Goal: Information Seeking & Learning: Learn about a topic

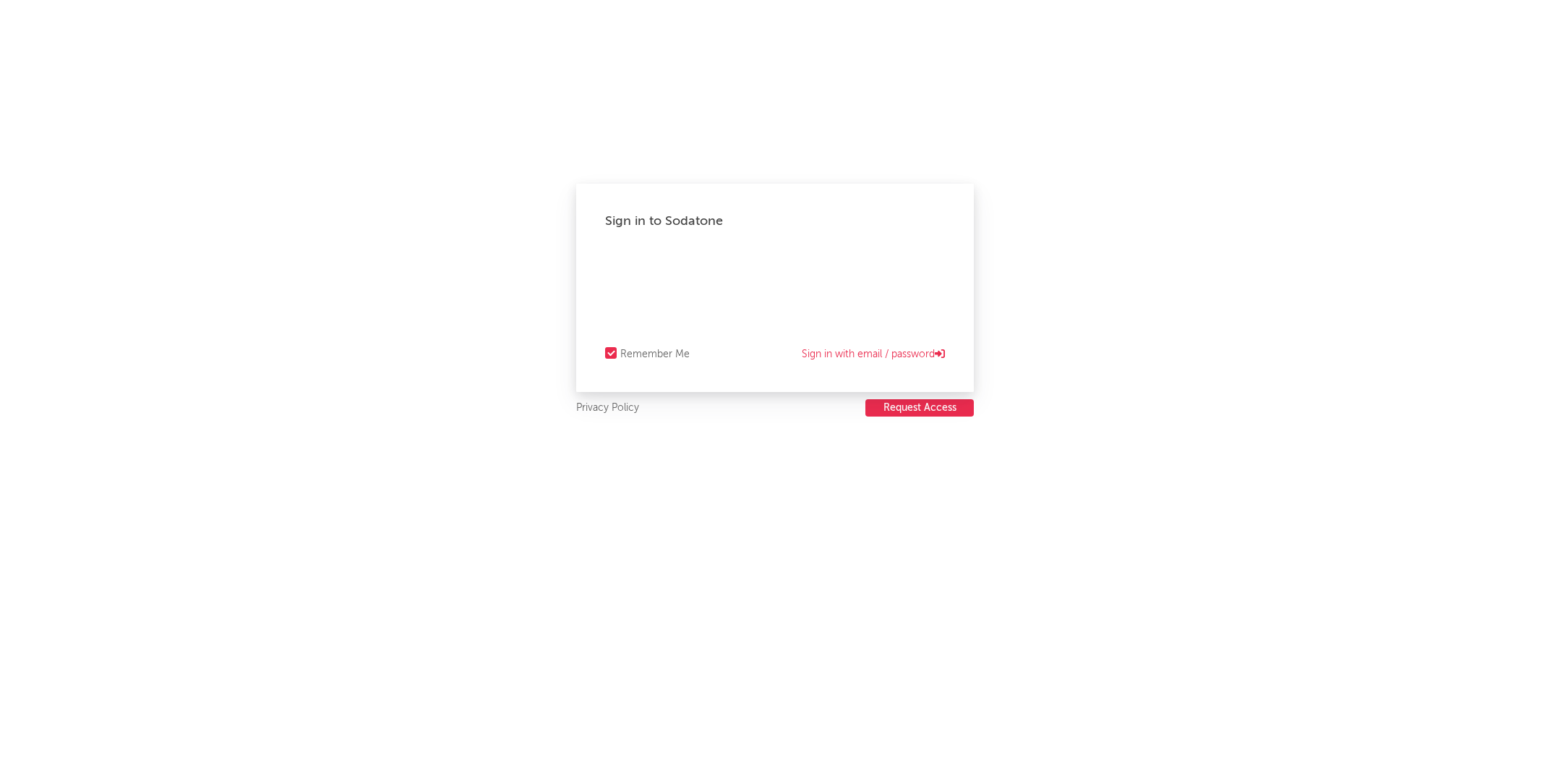
select select "recorded_music"
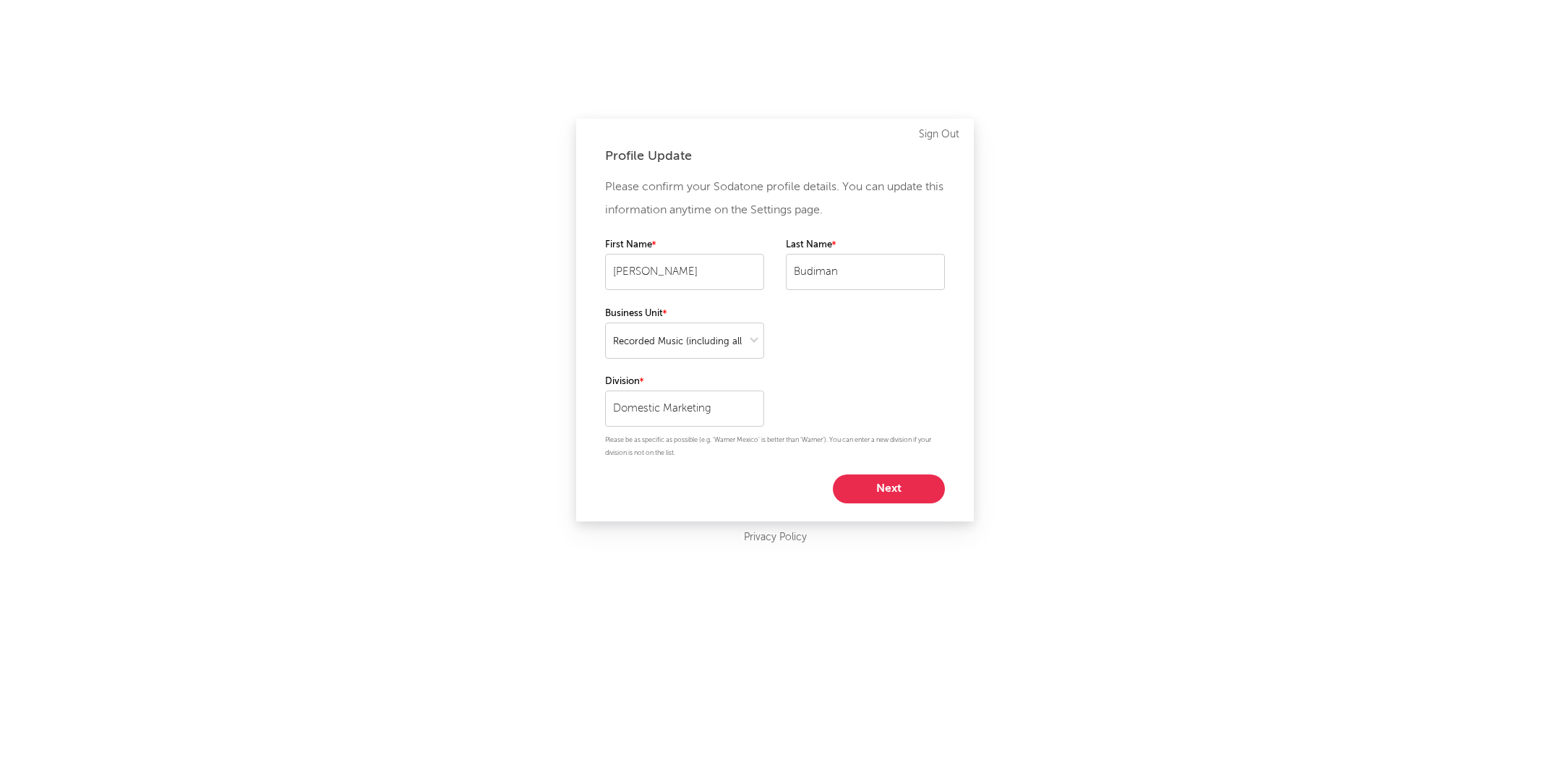
click at [883, 495] on button "Next" at bounding box center [889, 489] width 112 height 29
select select "marketing"
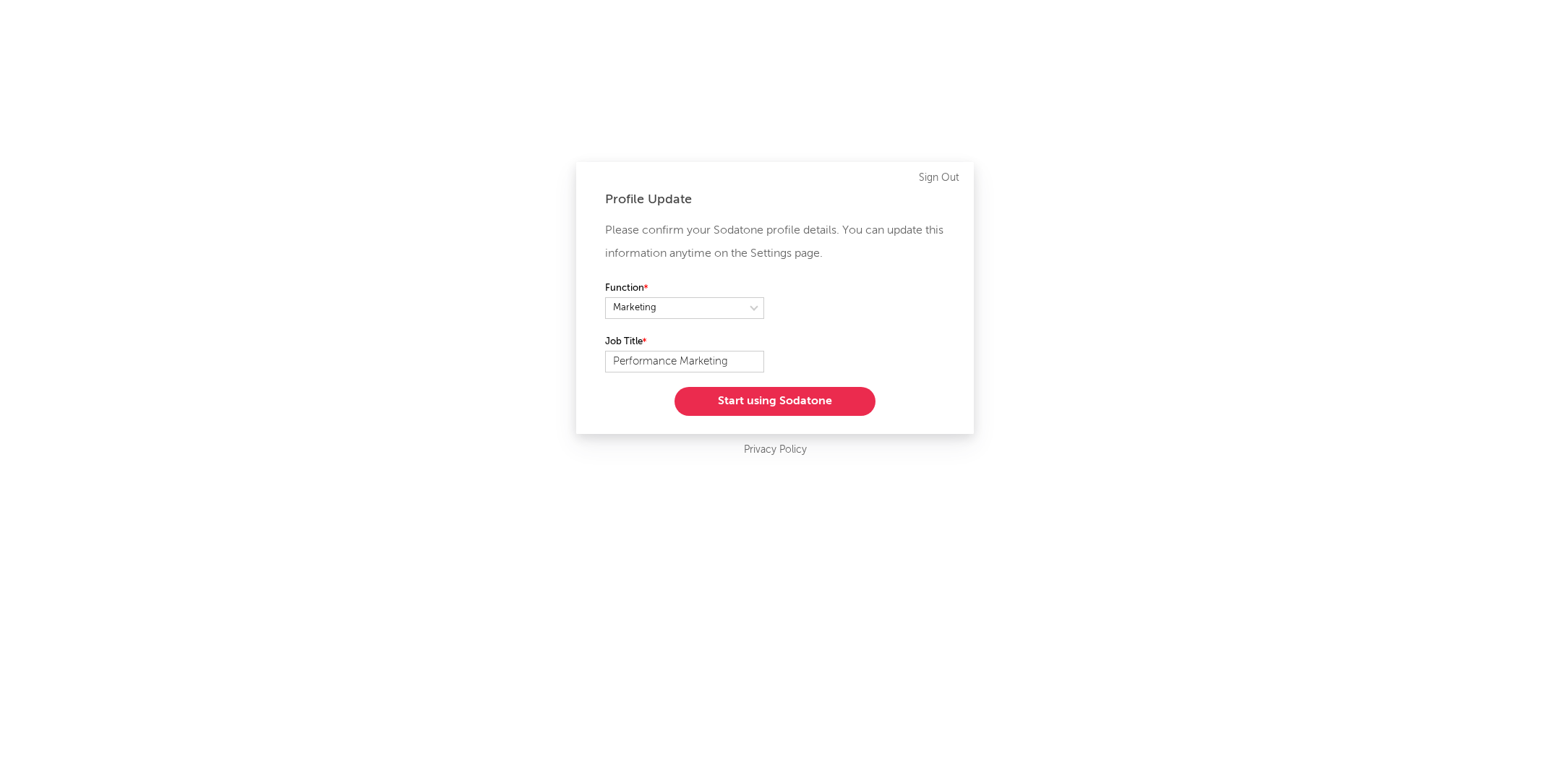
click at [724, 410] on button "Start using Sodatone" at bounding box center [775, 402] width 201 height 29
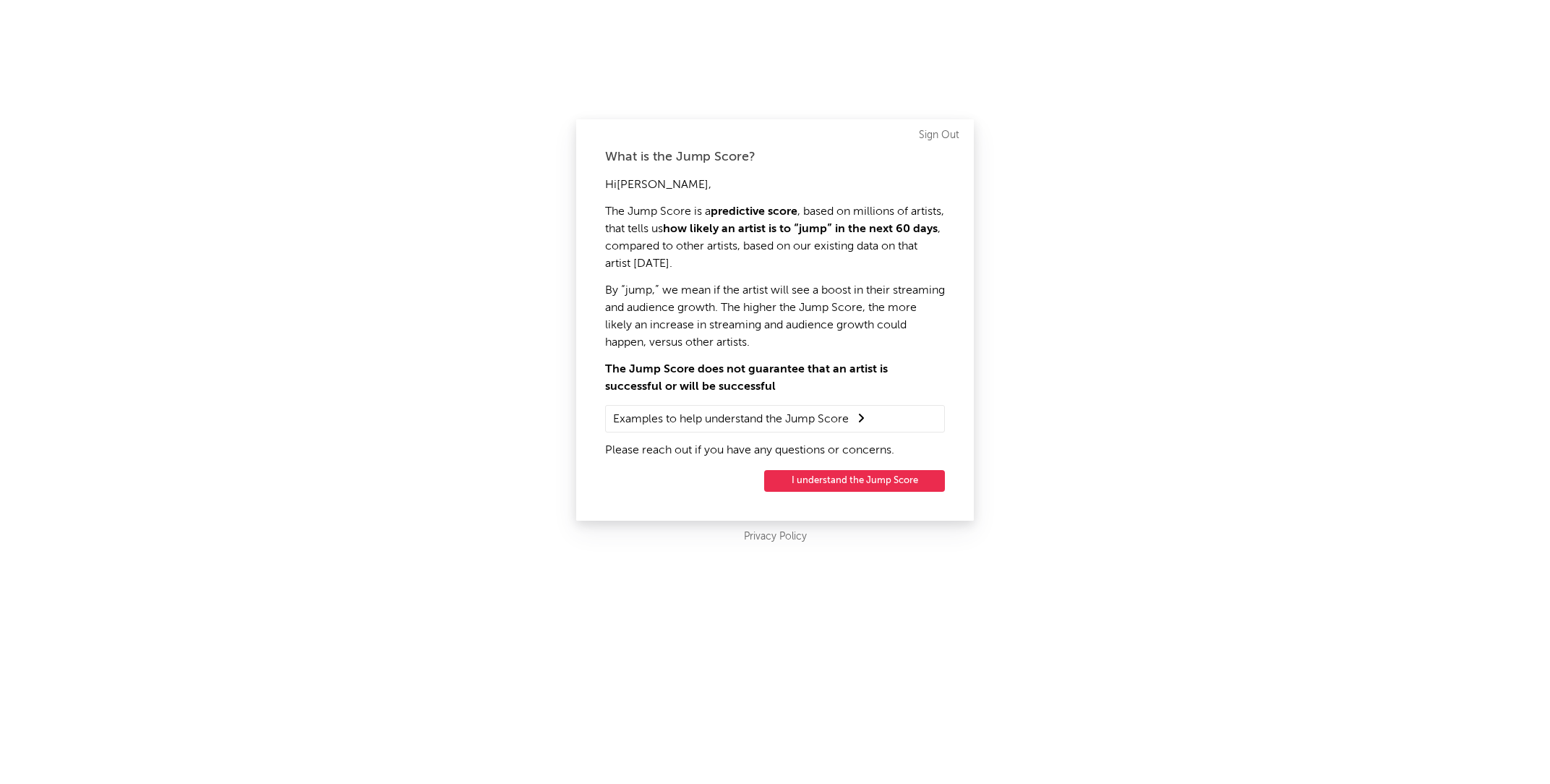
click at [837, 477] on button "I understand the Jump Score" at bounding box center [854, 480] width 180 height 22
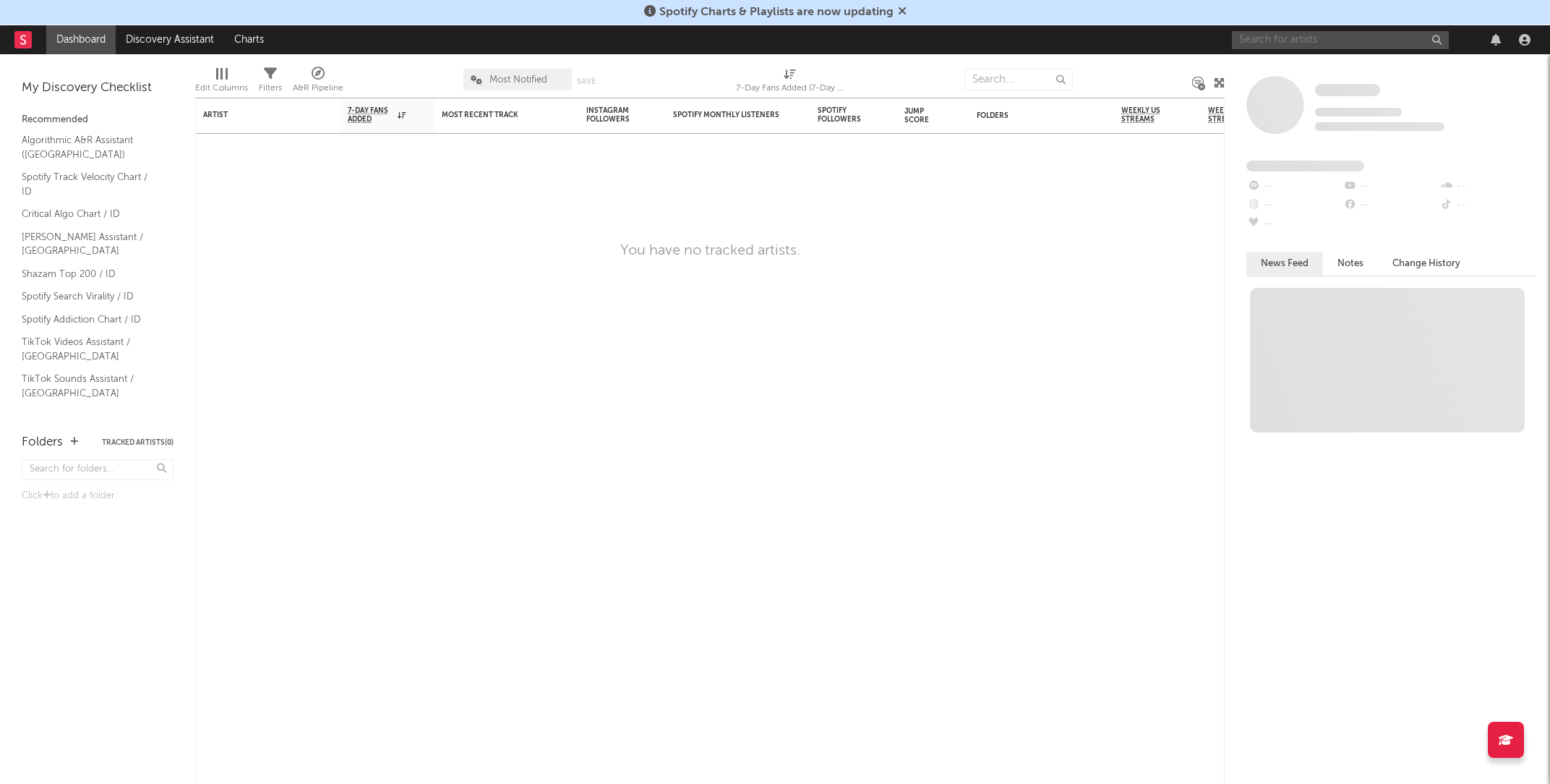
click at [1321, 31] on input "text" at bounding box center [1340, 40] width 217 height 18
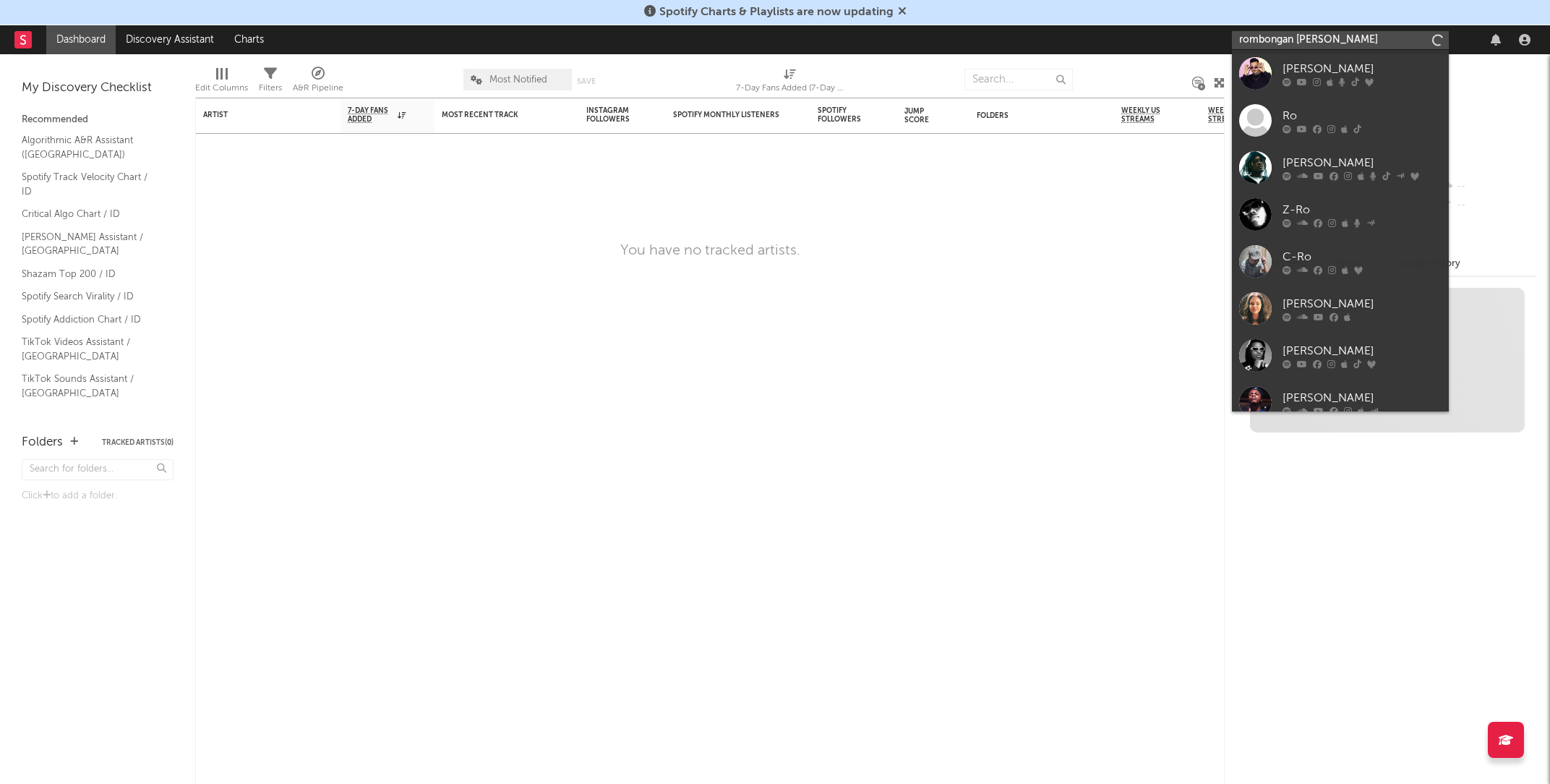
type input "rombongan bodonk"
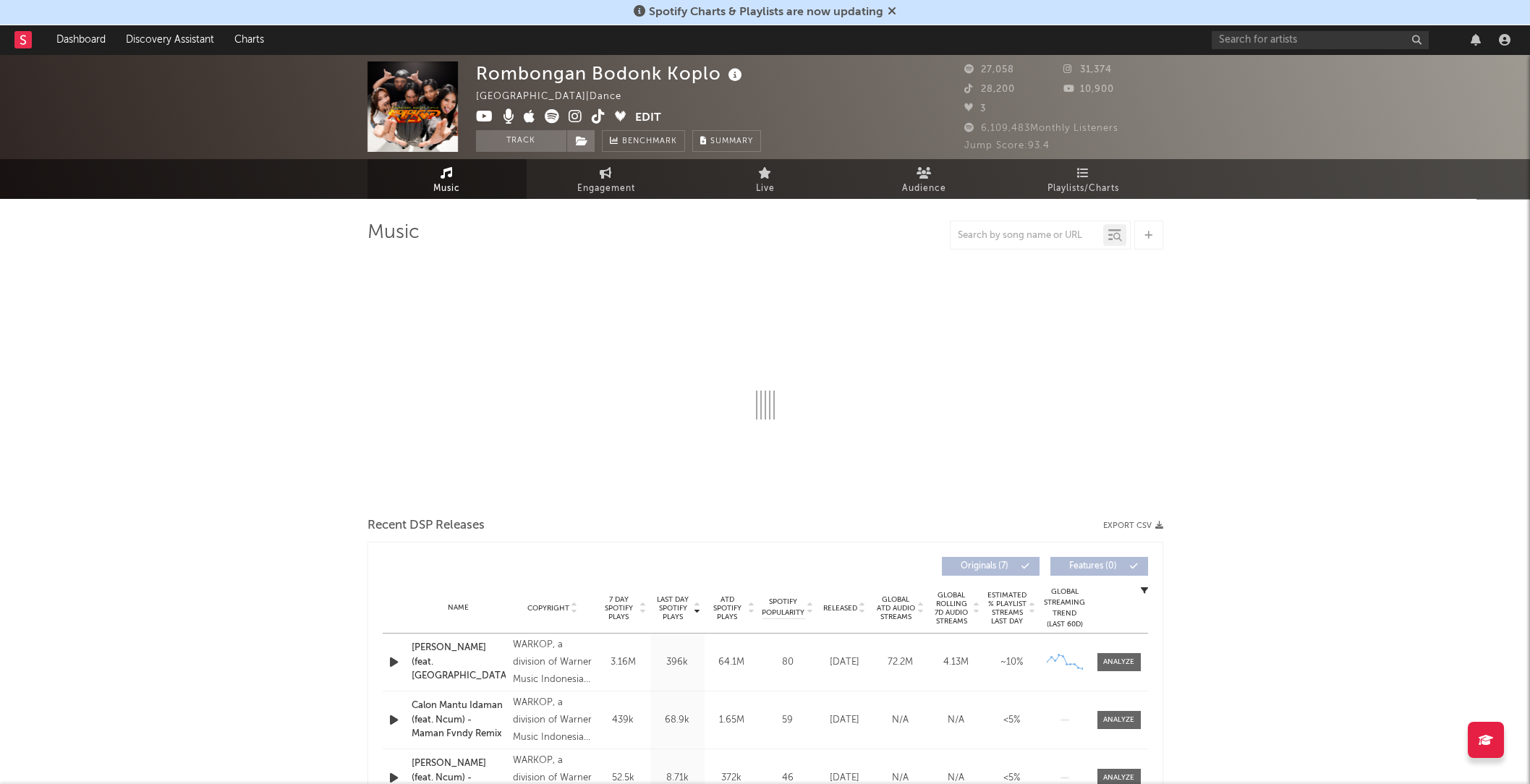
select select "1w"
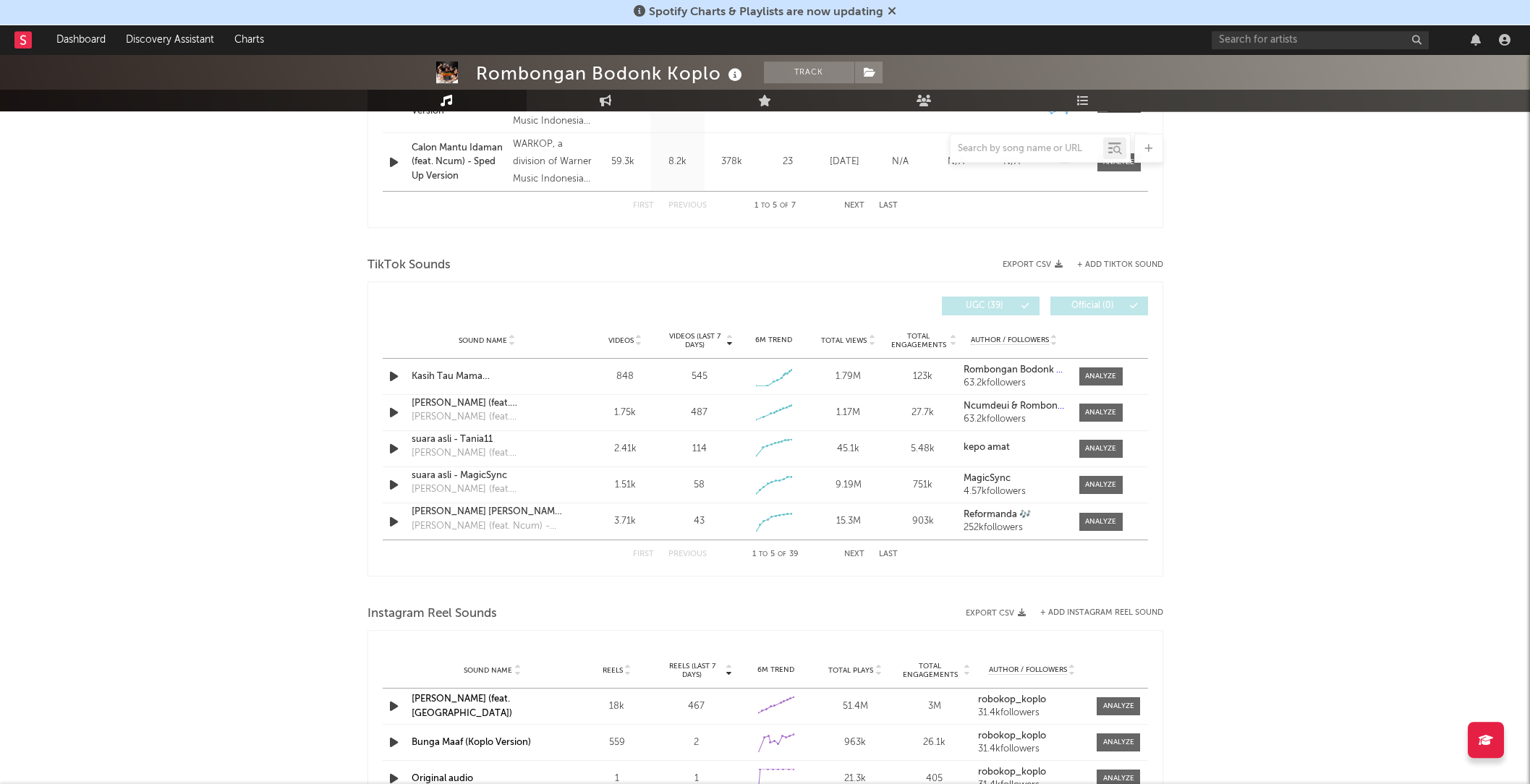
scroll to position [841, 0]
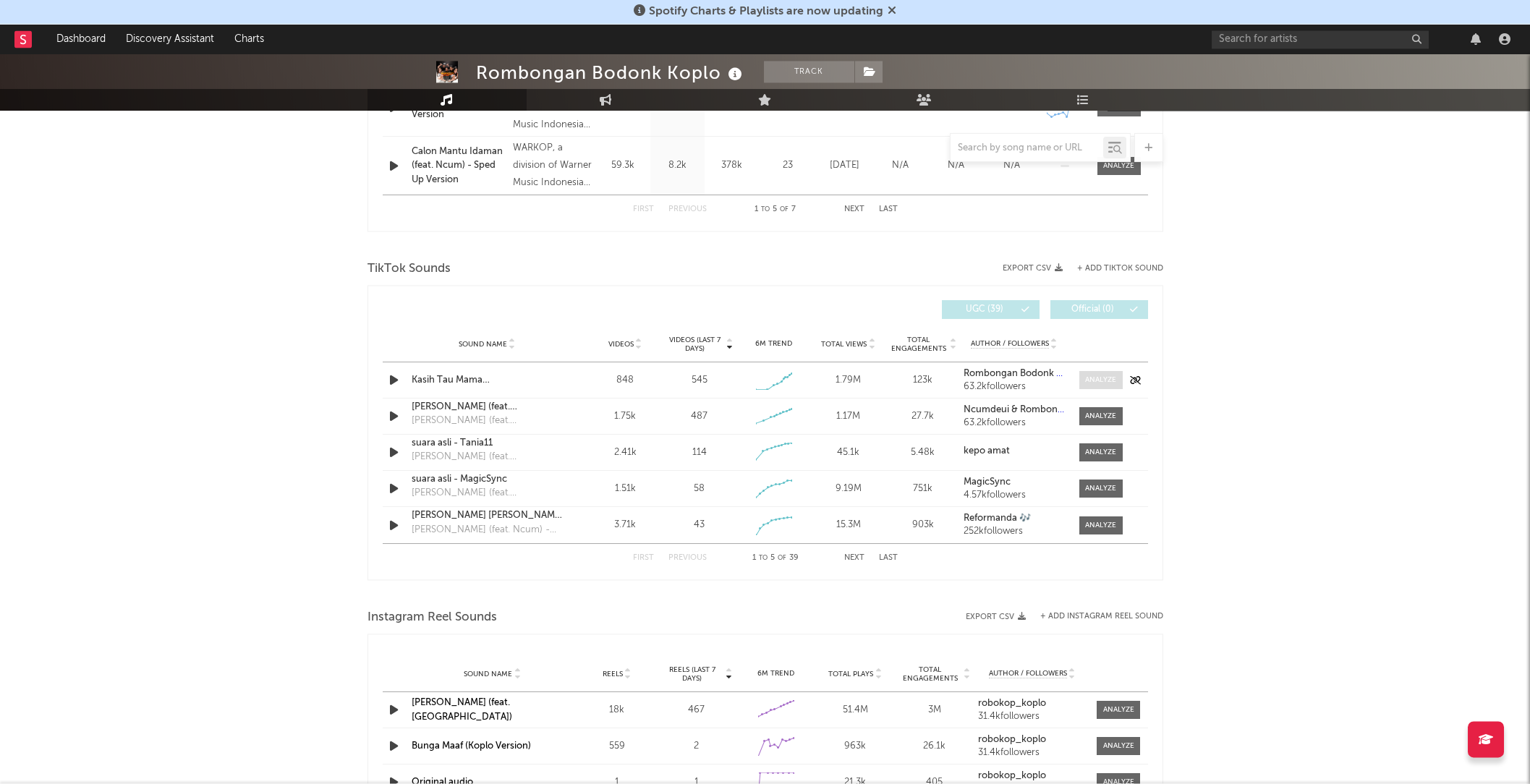
click at [1096, 384] on div at bounding box center [1101, 381] width 31 height 11
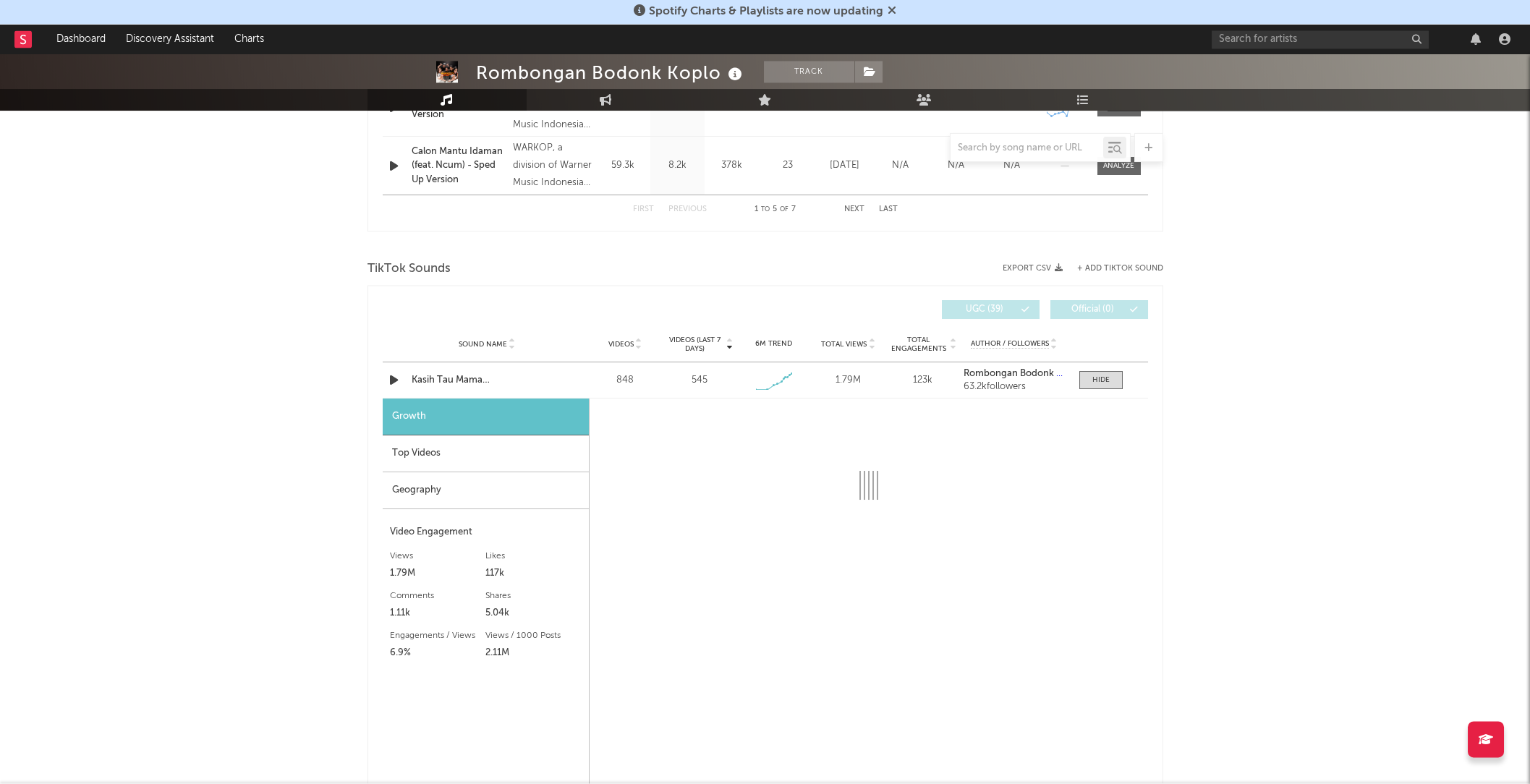
select select "1w"
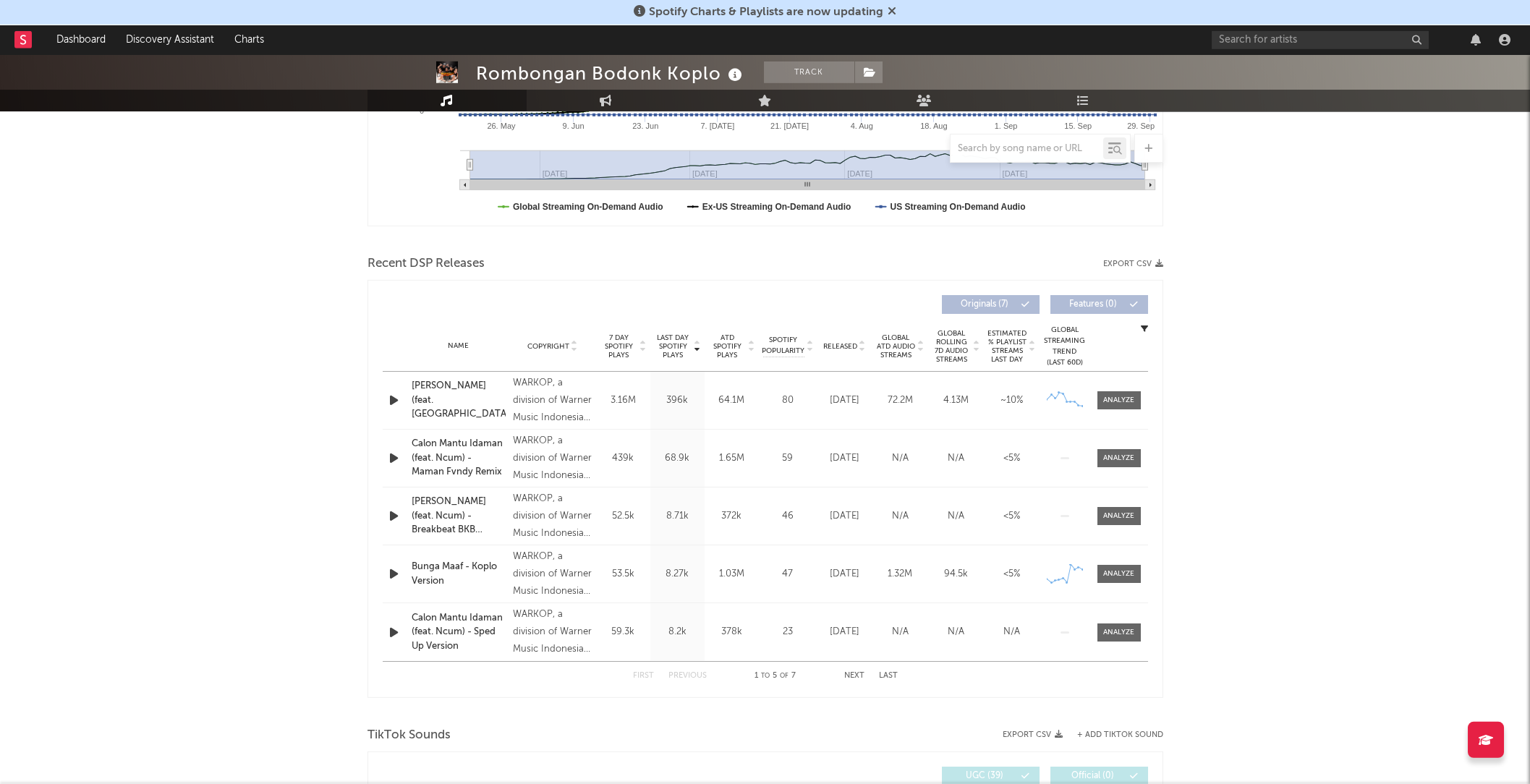
scroll to position [377, 0]
click at [853, 674] on button "Next" at bounding box center [854, 673] width 20 height 8
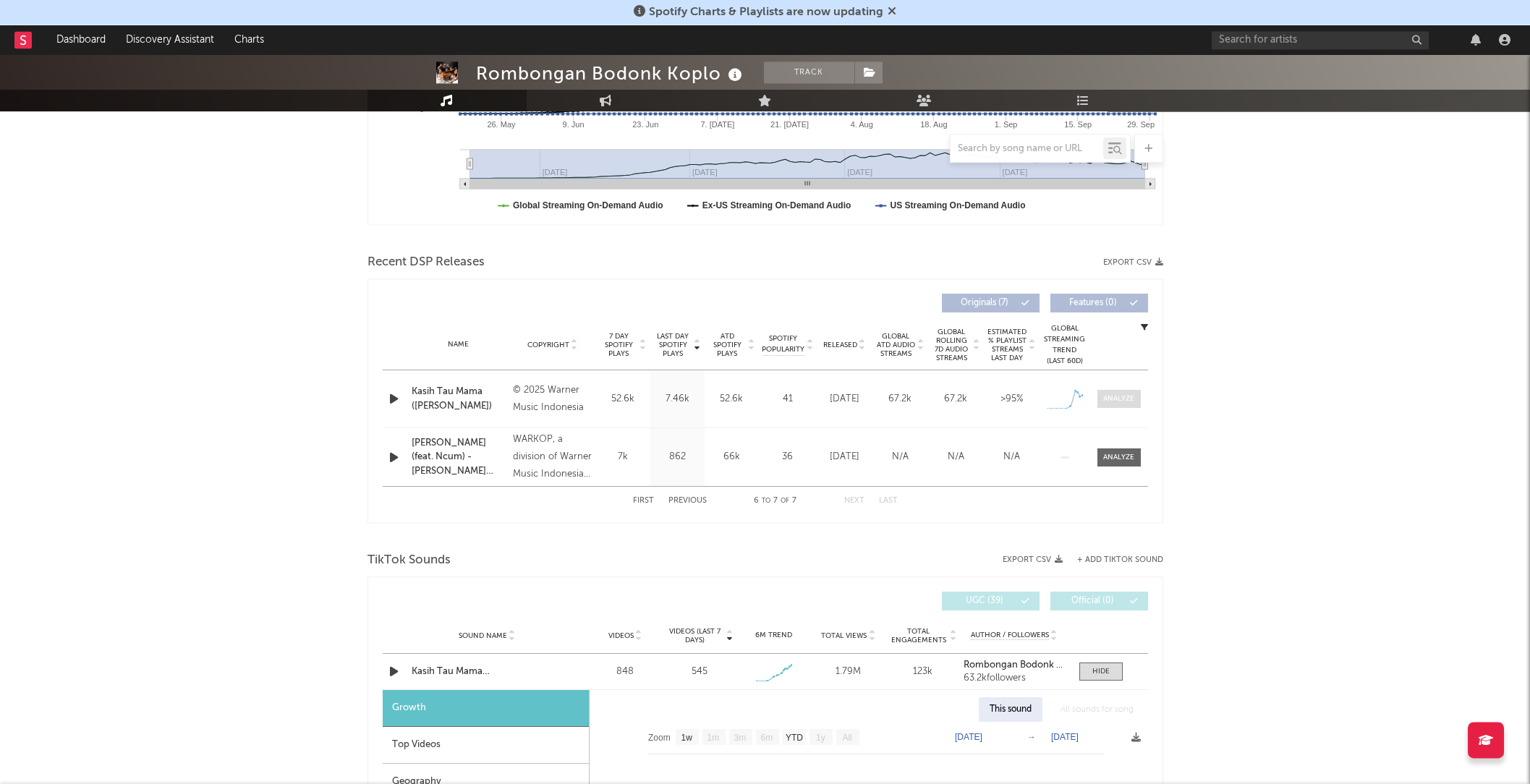
click at [1132, 400] on div at bounding box center [1118, 399] width 31 height 11
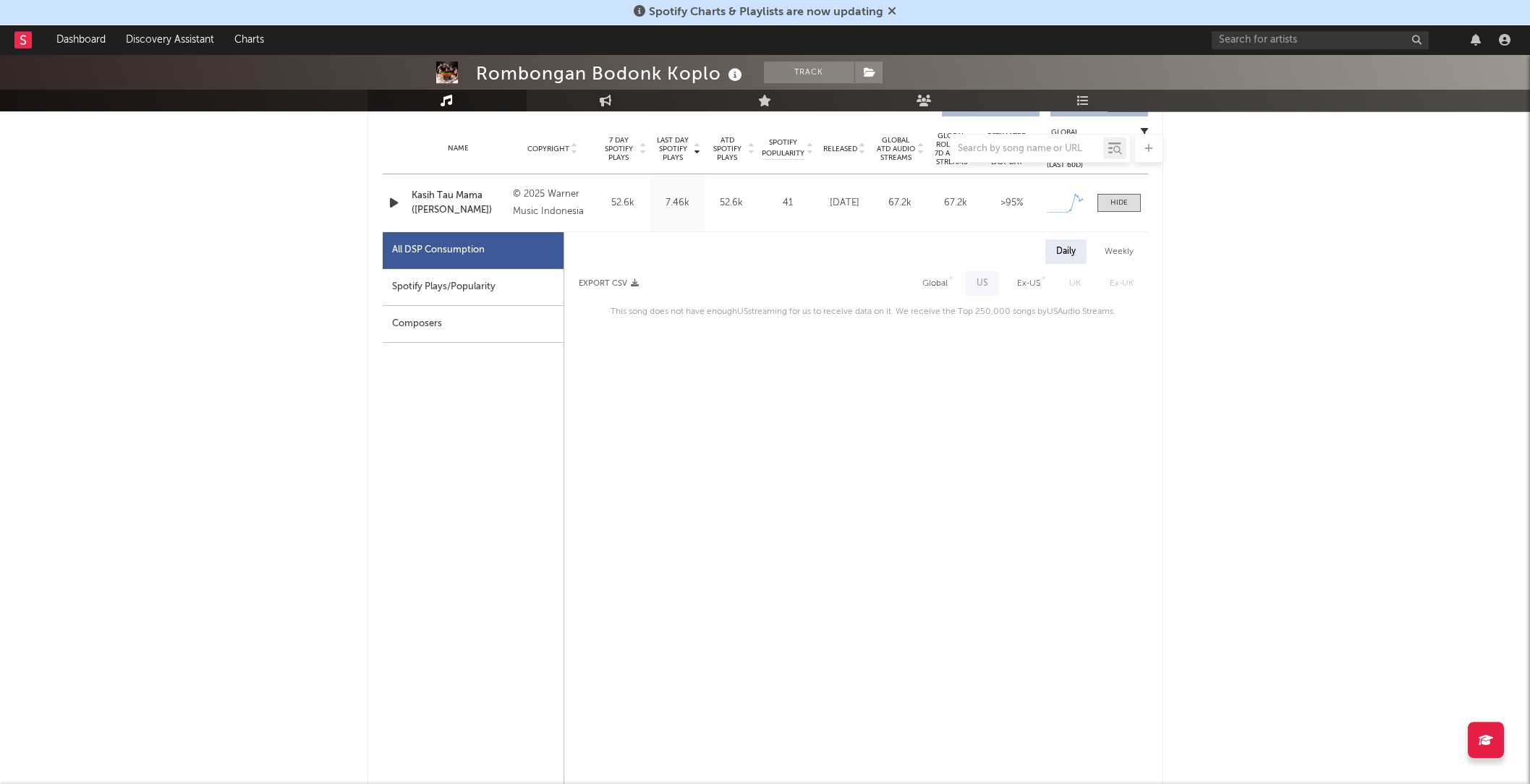
scroll to position [572, 0]
click at [443, 287] on div "Spotify Plays/Popularity" at bounding box center [473, 288] width 180 height 37
select select "1w"
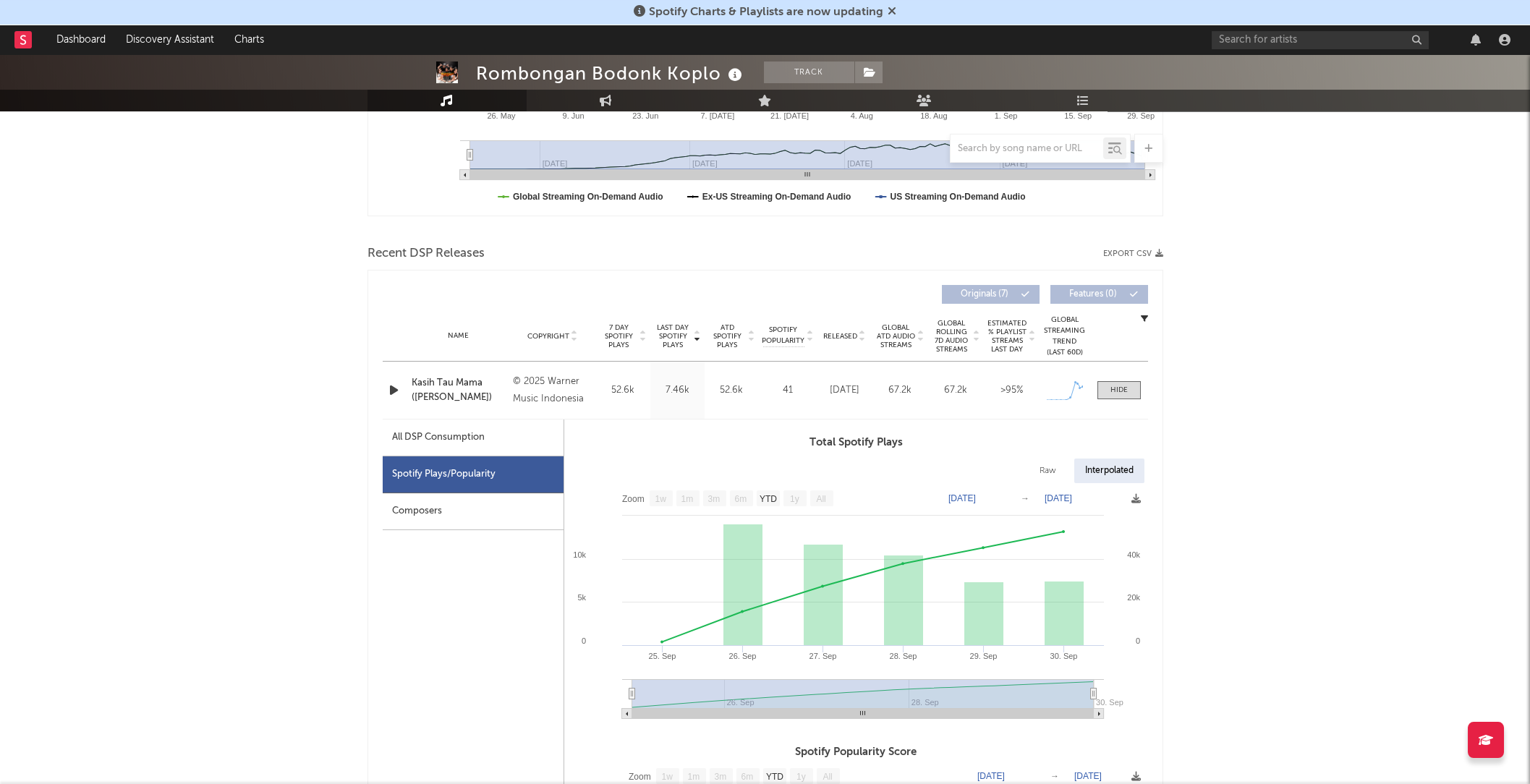
scroll to position [383, 0]
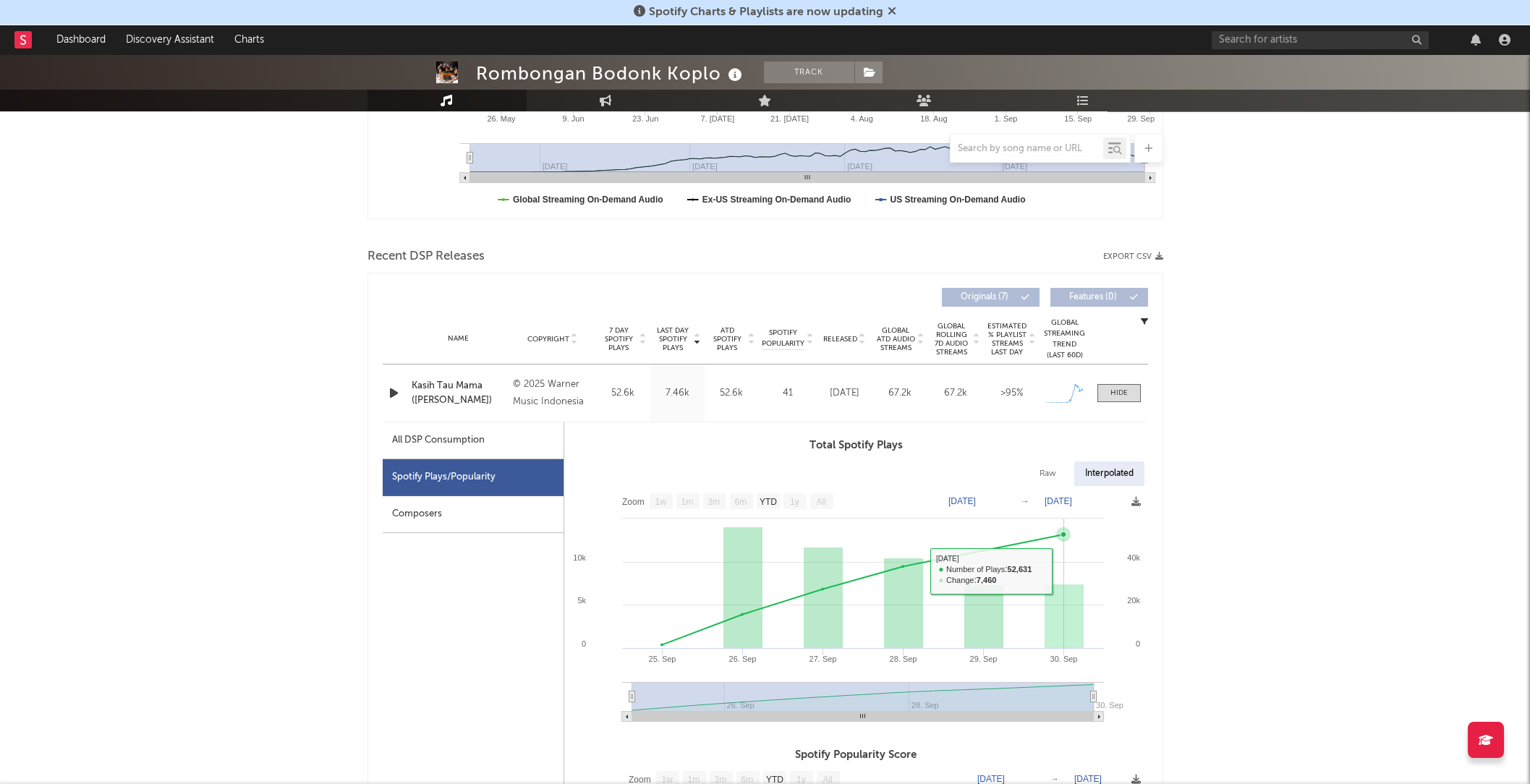
click at [1078, 568] on rect at bounding box center [855, 608] width 583 height 246
click at [1051, 536] on icon at bounding box center [862, 588] width 402 height 110
click at [1135, 505] on icon at bounding box center [1136, 500] width 9 height 9
click at [1095, 537] on span "Download as PNG" at bounding box center [1067, 545] width 145 height 24
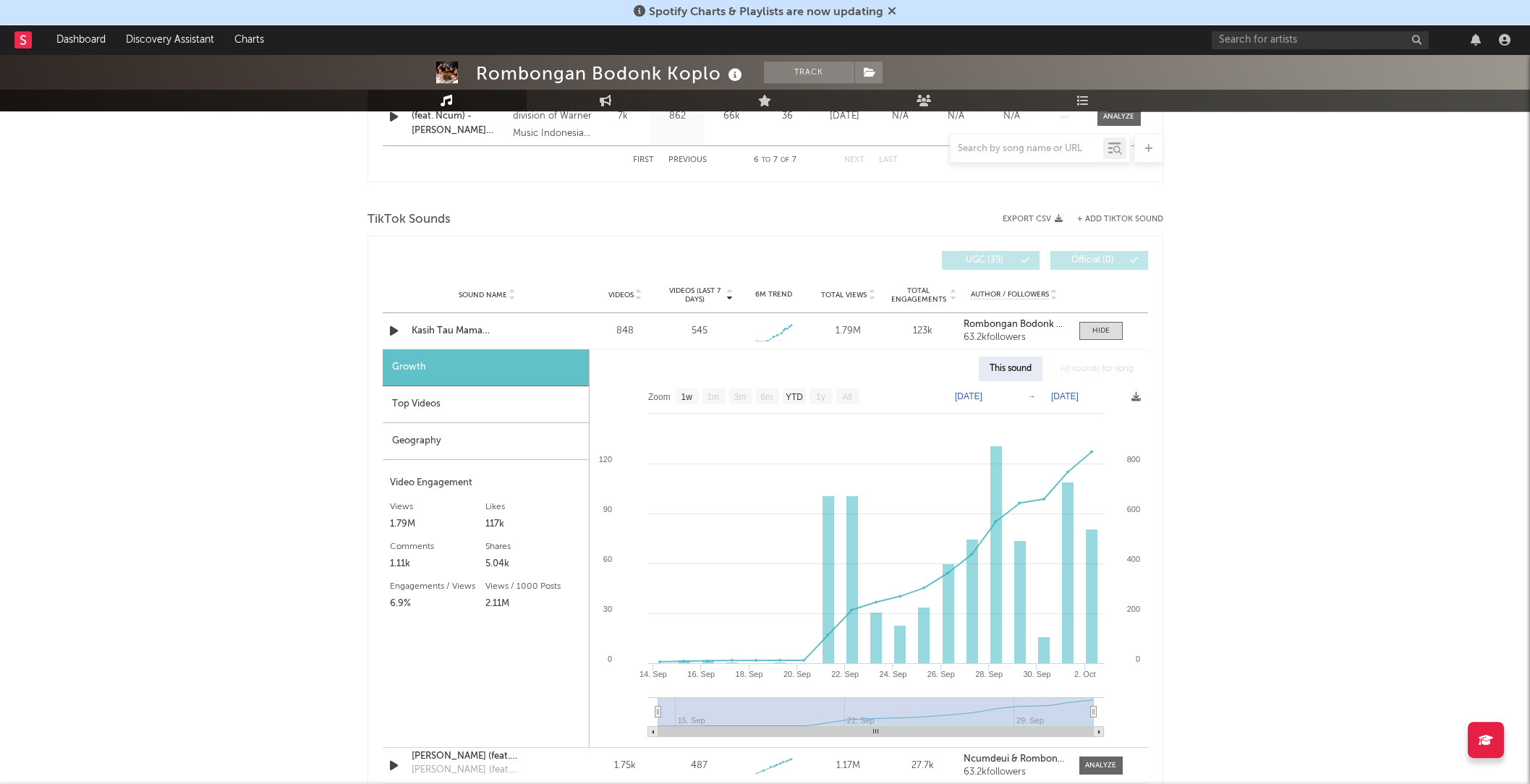
scroll to position [1402, 0]
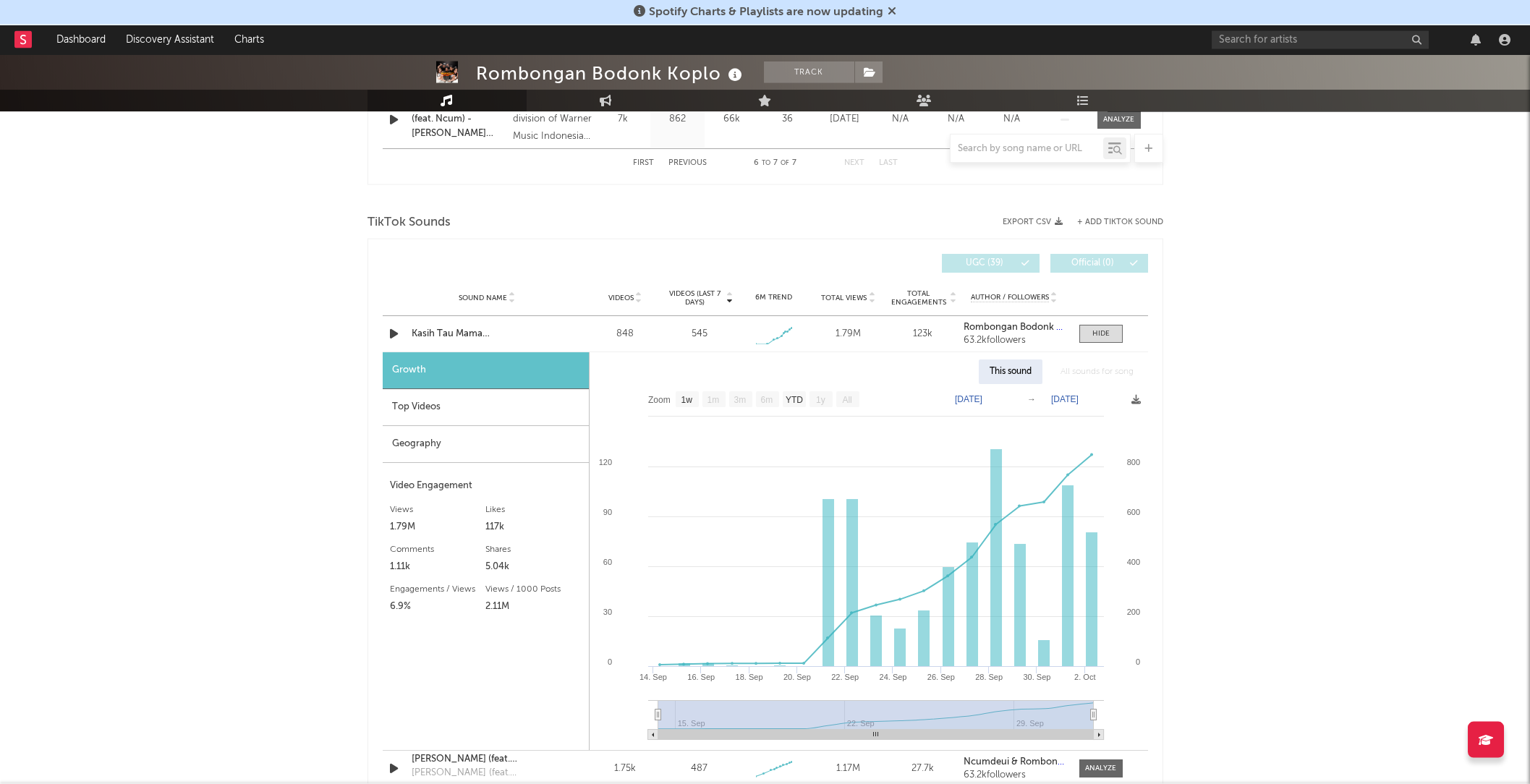
click at [1141, 402] on rect at bounding box center [868, 567] width 558 height 366
click at [1136, 404] on icon at bounding box center [1136, 400] width 9 height 9
click at [1135, 405] on span at bounding box center [1136, 400] width 9 height 17
click at [1135, 404] on icon at bounding box center [1136, 400] width 9 height 9
click at [1109, 438] on span "Download as PNG" at bounding box center [1067, 444] width 145 height 24
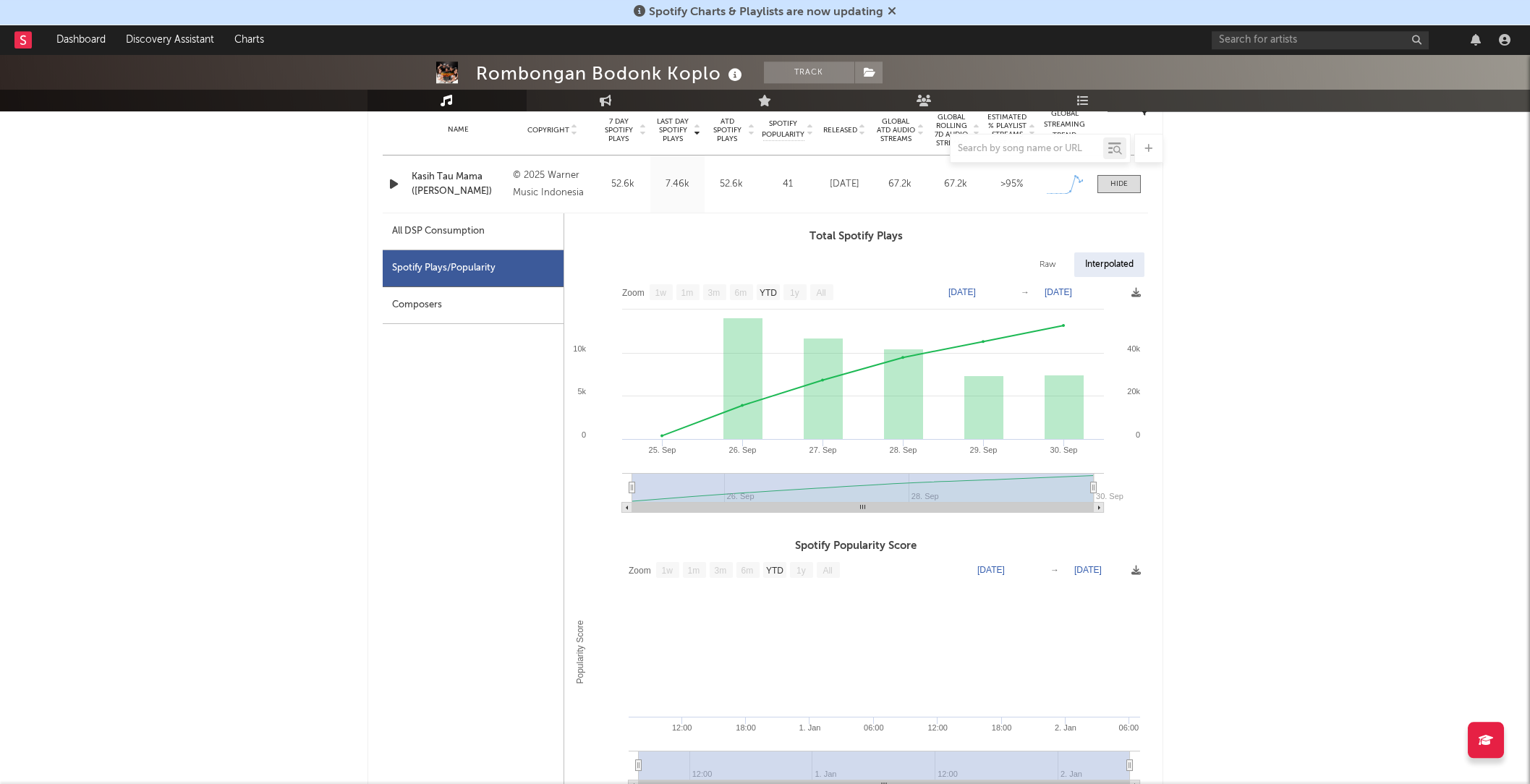
scroll to position [594, 0]
